Goal: Information Seeking & Learning: Learn about a topic

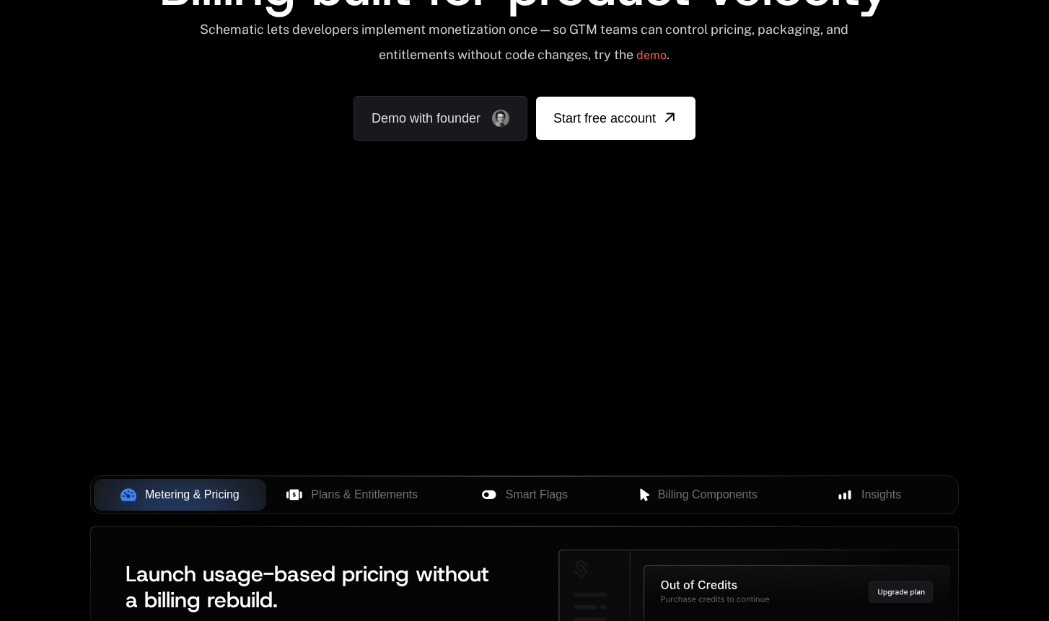
scroll to position [227, 0]
click at [397, 497] on span "Plans & Entitlements" at bounding box center [364, 494] width 107 height 17
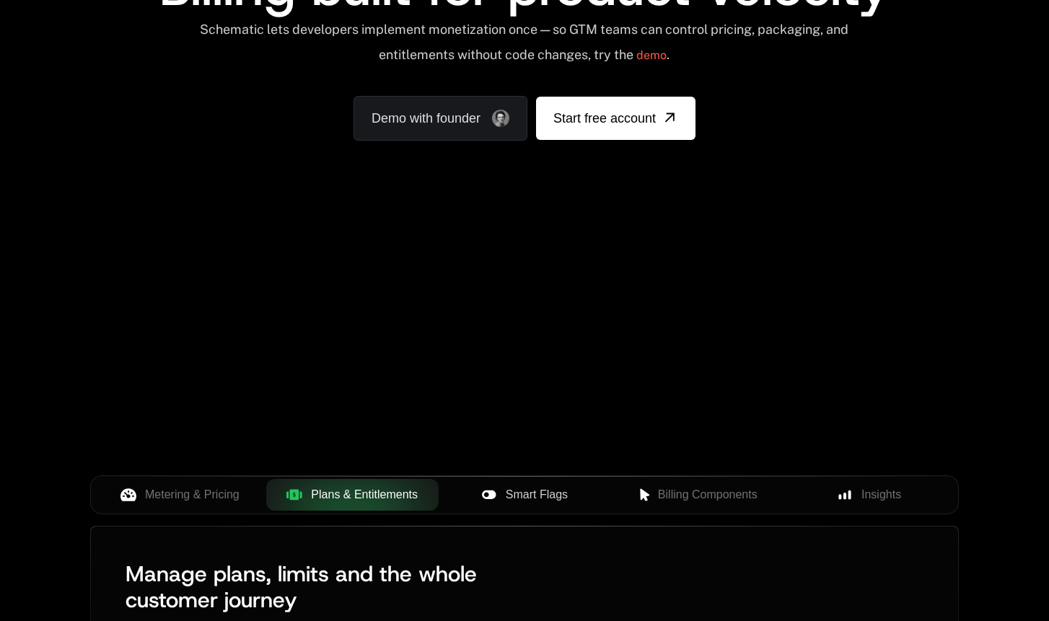
click at [526, 500] on span "Smart Flags" at bounding box center [537, 494] width 62 height 17
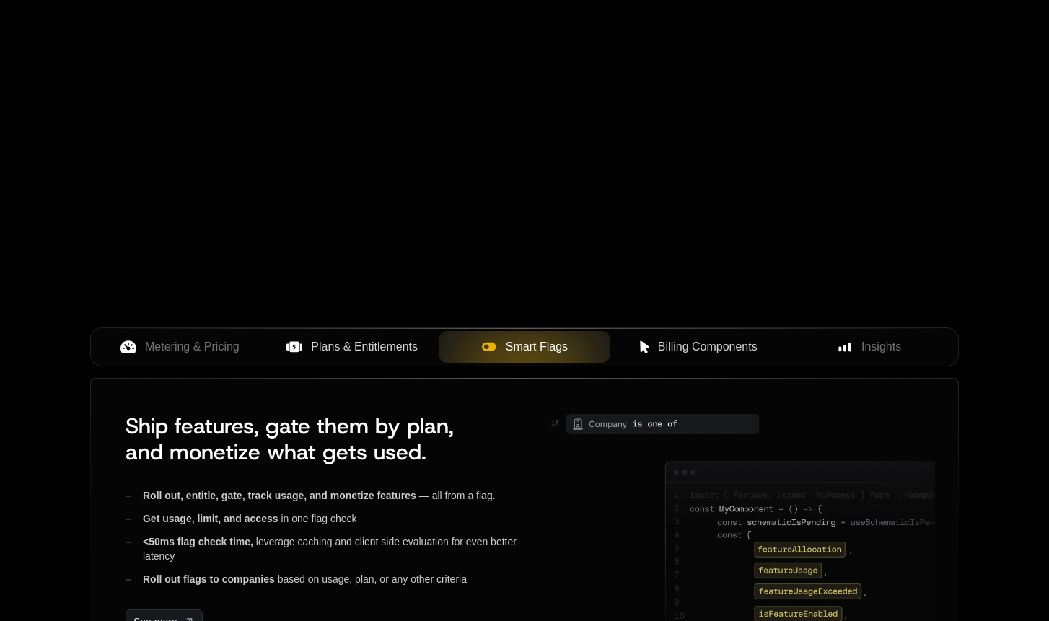
click at [700, 342] on span "Billing Components" at bounding box center [708, 346] width 100 height 17
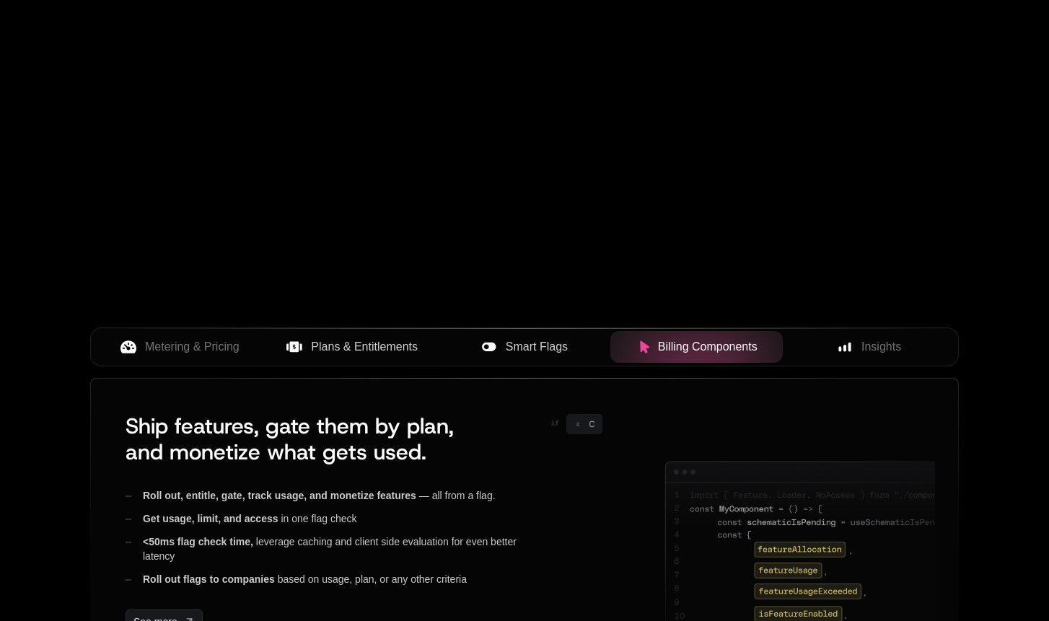
scroll to position [418, 0]
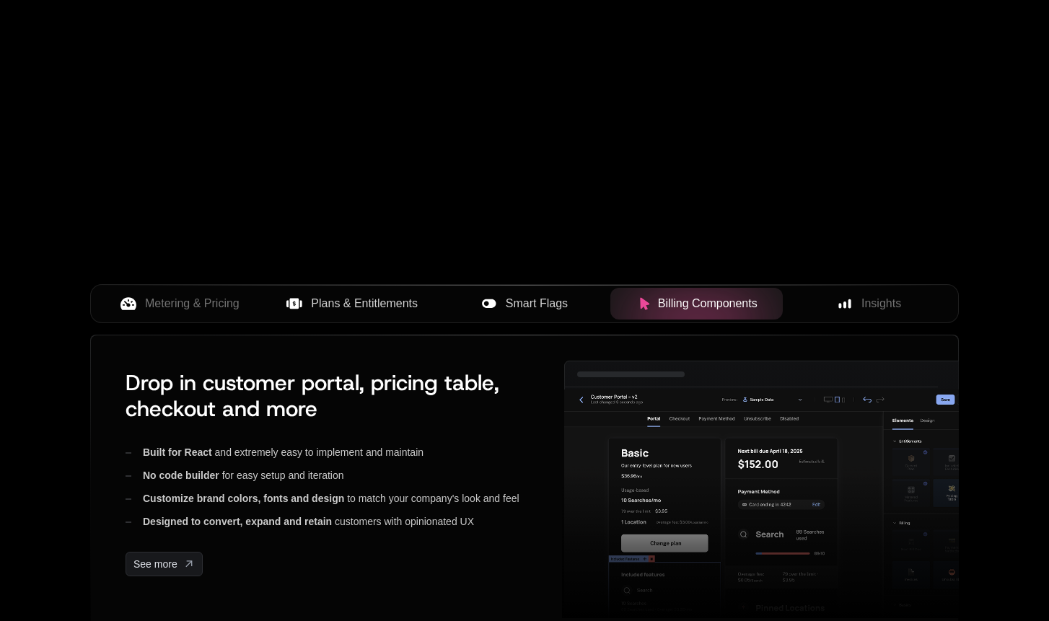
click at [855, 286] on div "Metering & Pricing Plans & Entitlements Smart Flags Billing Components Insights" at bounding box center [524, 303] width 868 height 39
click at [861, 301] on span "Insights" at bounding box center [881, 303] width 40 height 17
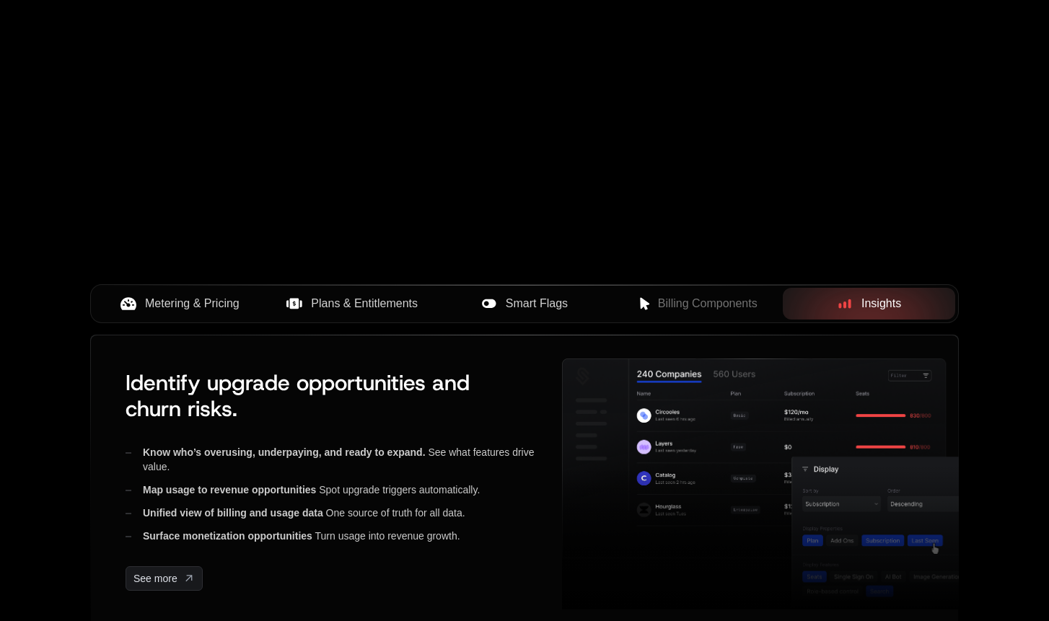
click at [180, 309] on span "Metering & Pricing" at bounding box center [192, 303] width 94 height 17
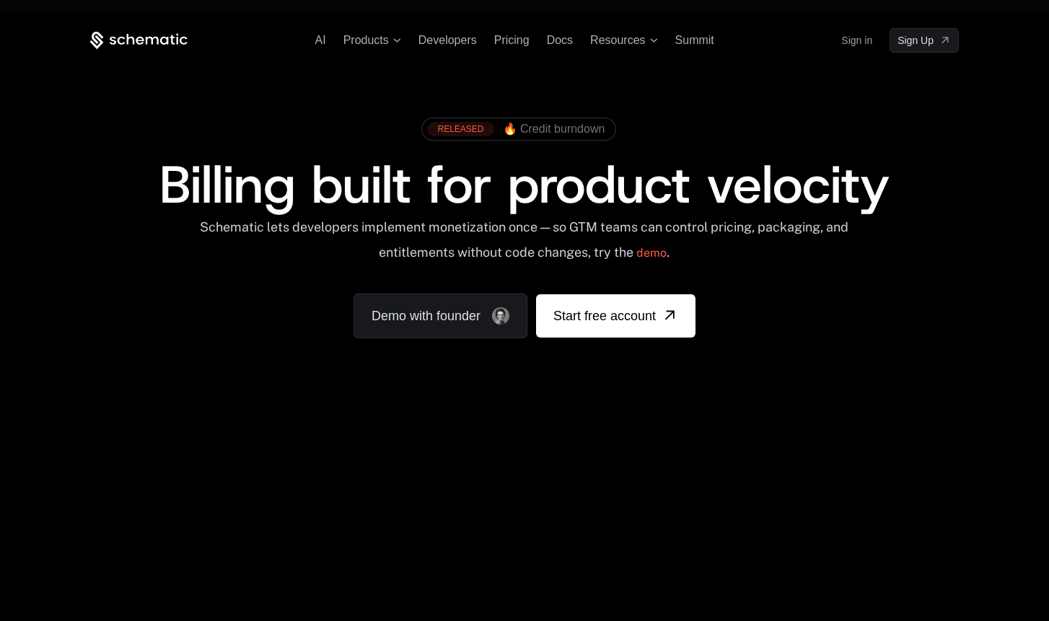
scroll to position [183, 0]
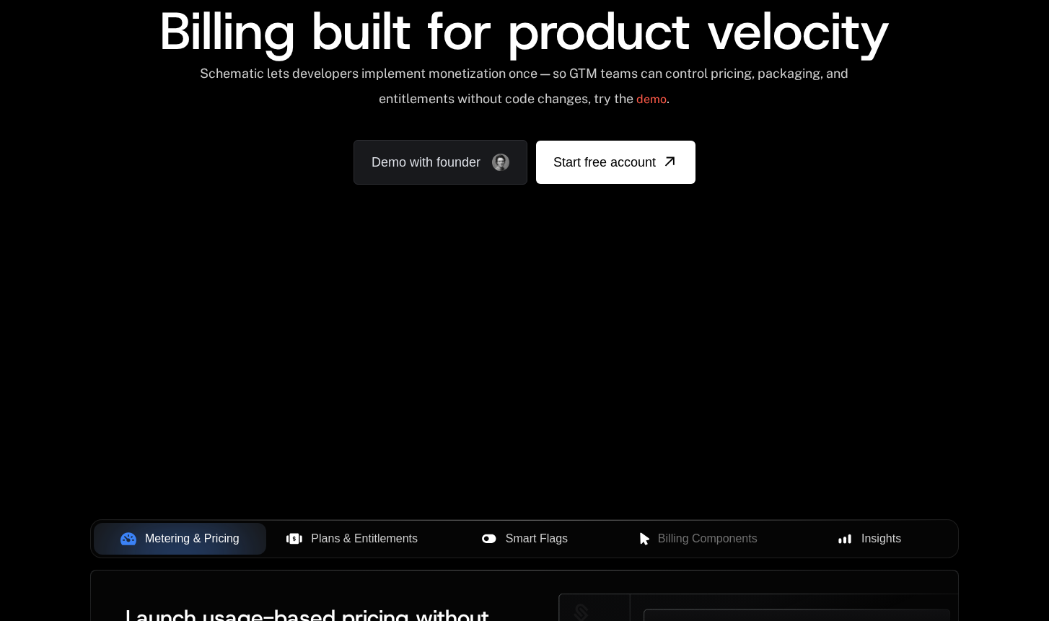
click at [827, 376] on div "Your browser does not support the video tag." at bounding box center [525, 282] width 938 height 607
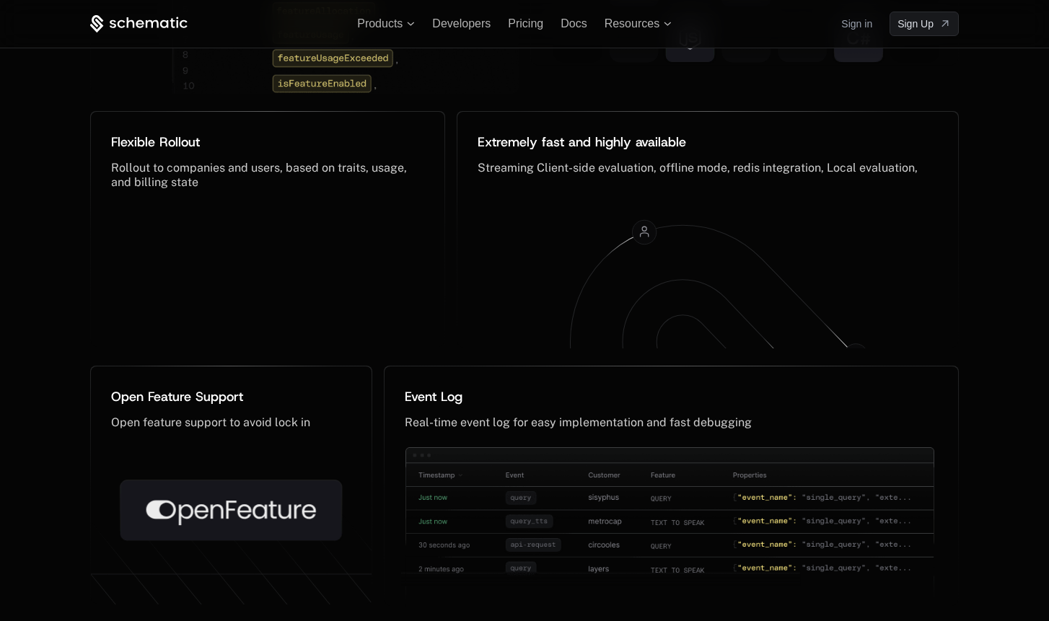
scroll to position [7105, 0]
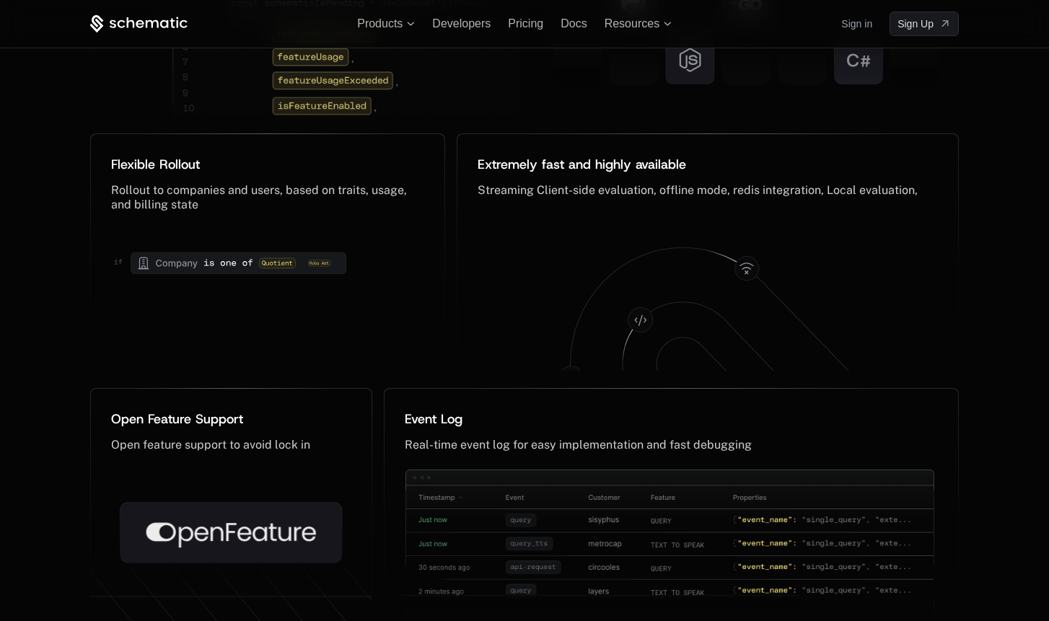
click at [974, 376] on div "The feature flag, reinvented Not your grandpa’s feature flags Designed for enti…" at bounding box center [525, 135] width 938 height 988
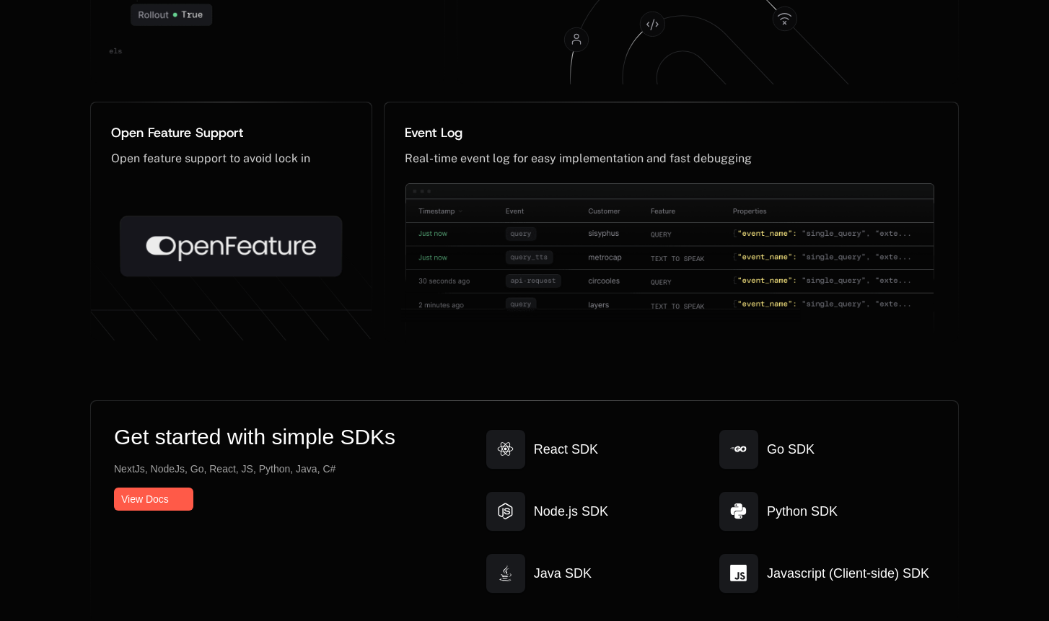
scroll to position [7606, 0]
